Goal: Transaction & Acquisition: Purchase product/service

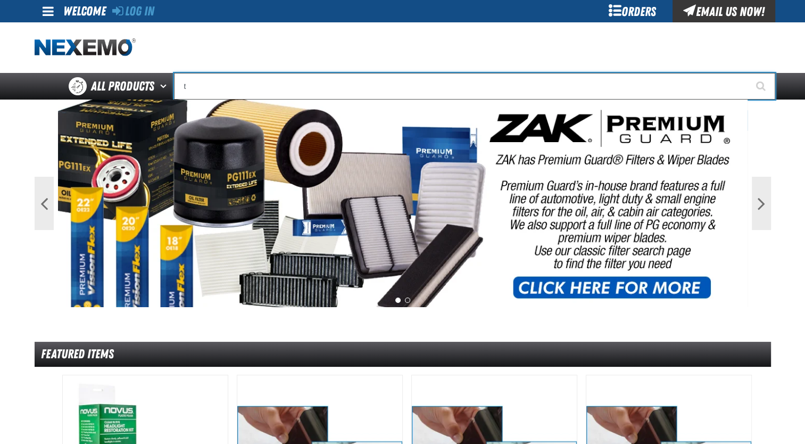
click at [337, 88] on input "t" at bounding box center [474, 86] width 601 height 27
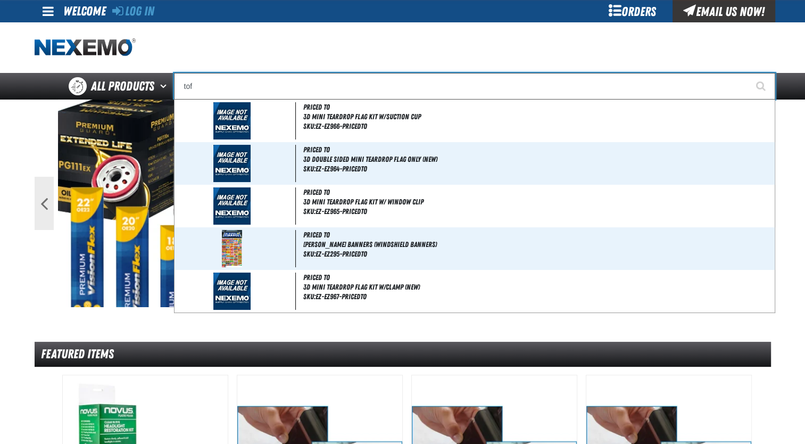
type input "toff"
type input "toff T-Shirt"
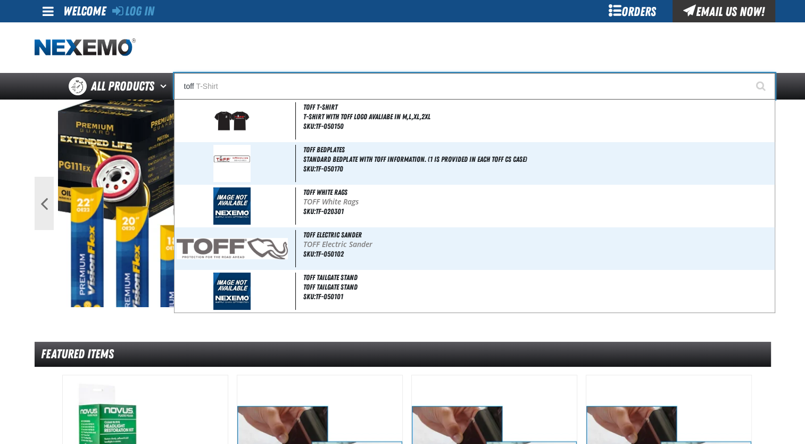
type input "toff"
click at [748, 73] on button "Start Searching" at bounding box center [761, 86] width 27 height 27
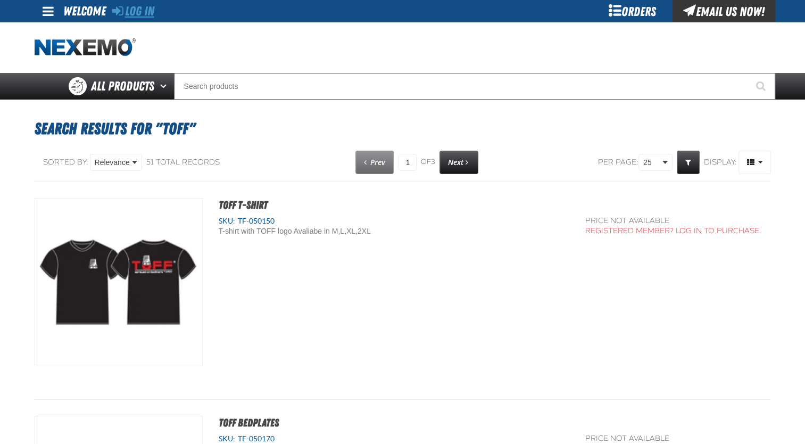
click at [151, 16] on link "Log In" at bounding box center [133, 11] width 42 height 15
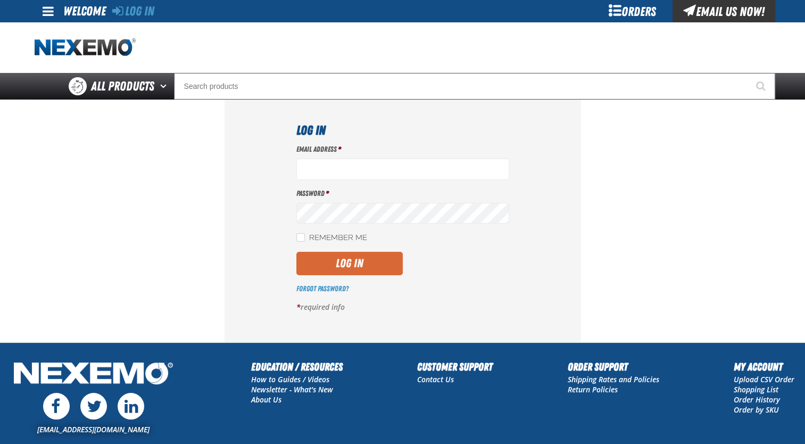
type input "jmolina@zakproducts.com"
click at [357, 265] on button "Log In" at bounding box center [349, 263] width 106 height 23
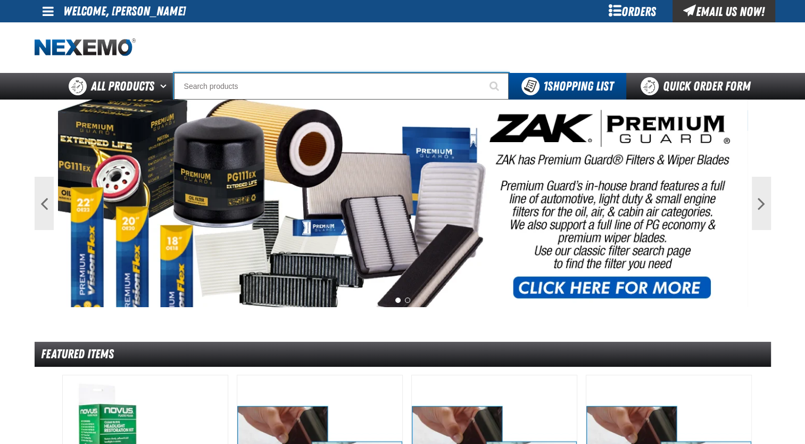
click at [336, 82] on input "Search" at bounding box center [341, 86] width 335 height 27
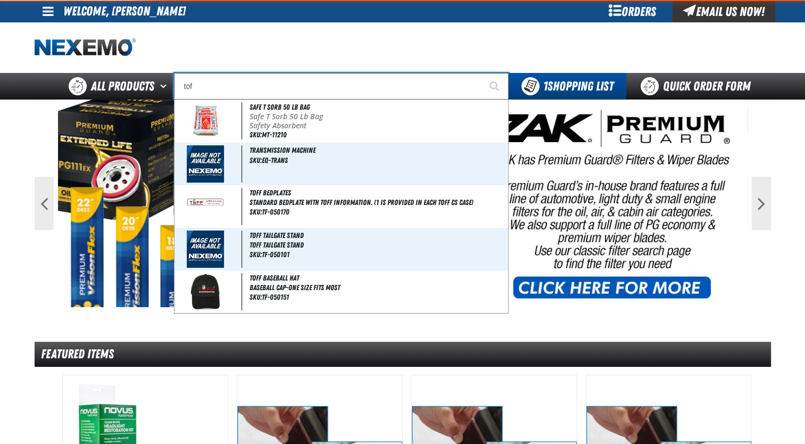
type input "toff"
type input "toff T-Shirt"
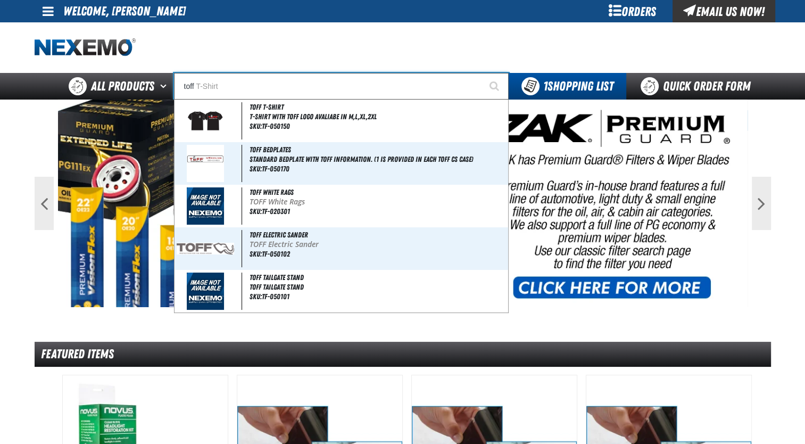
type input "toff"
click at [482, 73] on button "Start Searching" at bounding box center [495, 86] width 27 height 27
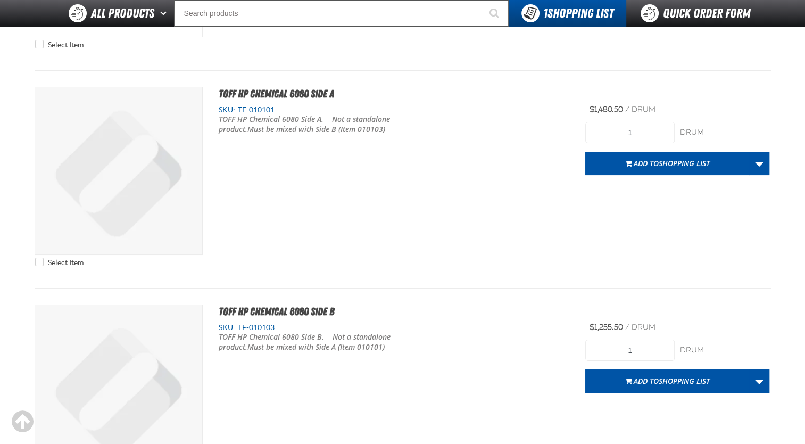
scroll to position [4000, 0]
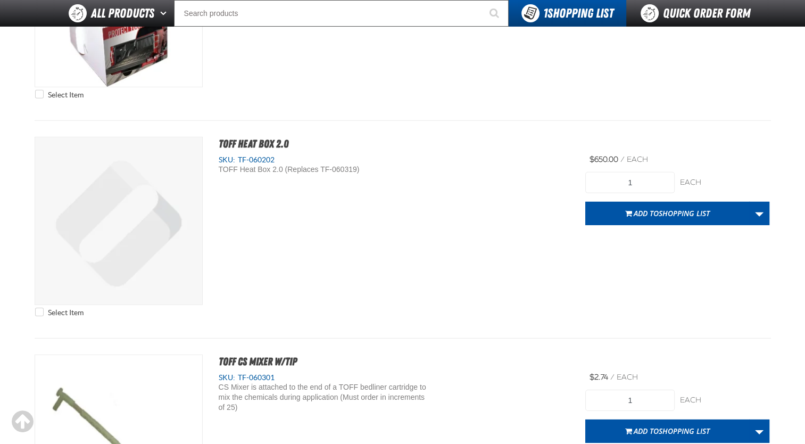
scroll to position [3277, 0]
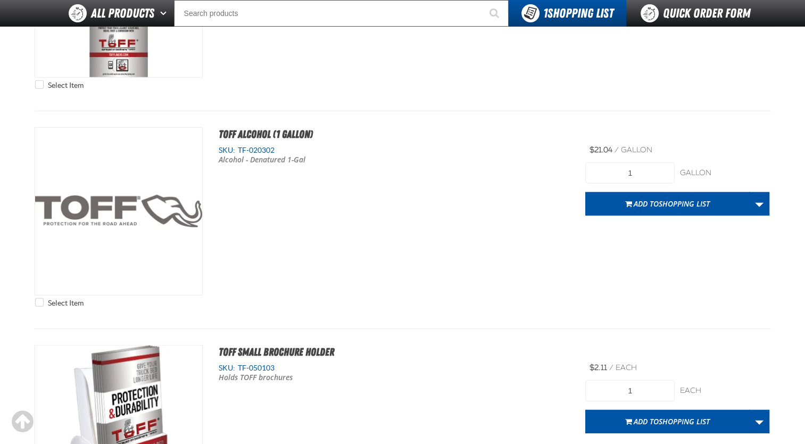
click at [457, 262] on div "Select Item TOFF Alcohol (1 Gallon) SKU: TF-020302 Alcohol - Denatured 1-Gal" at bounding box center [403, 219] width 736 height 185
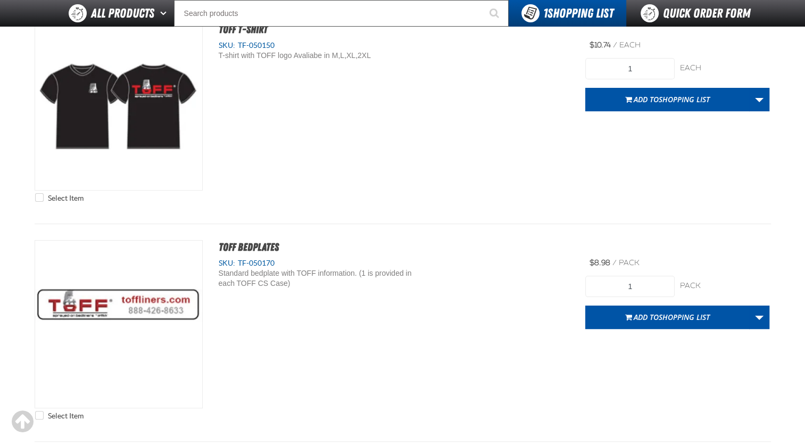
scroll to position [128, 0]
